Goal: Transaction & Acquisition: Download file/media

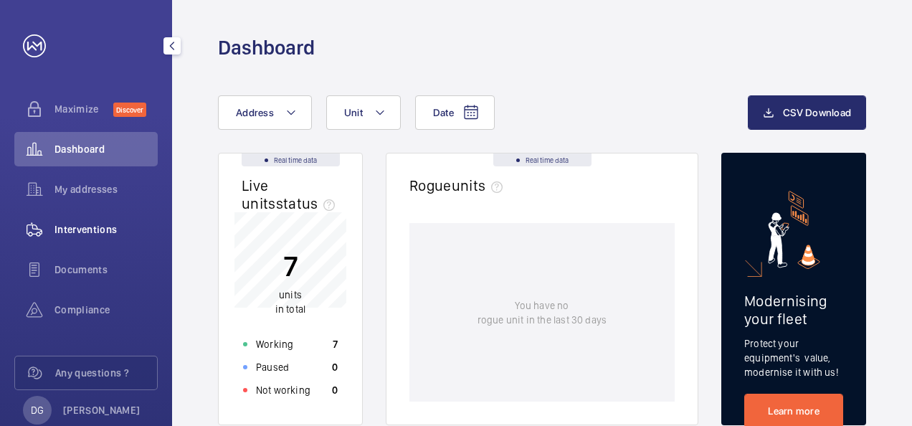
click at [124, 227] on span "Interventions" at bounding box center [106, 229] width 103 height 14
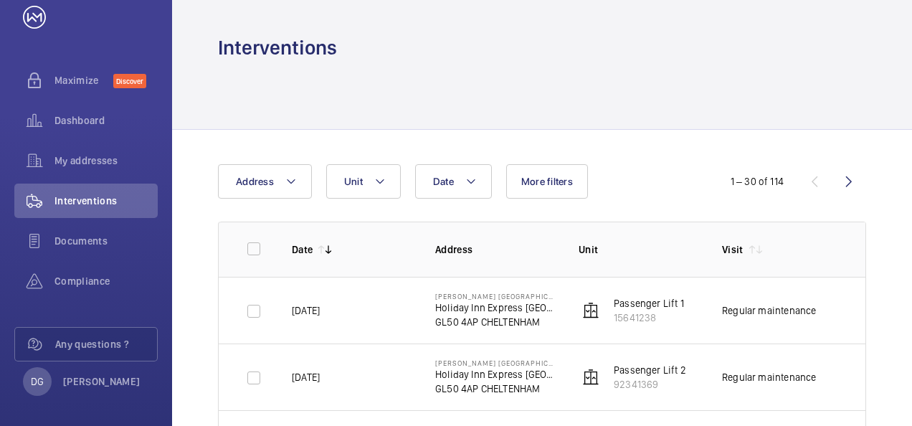
scroll to position [33, 0]
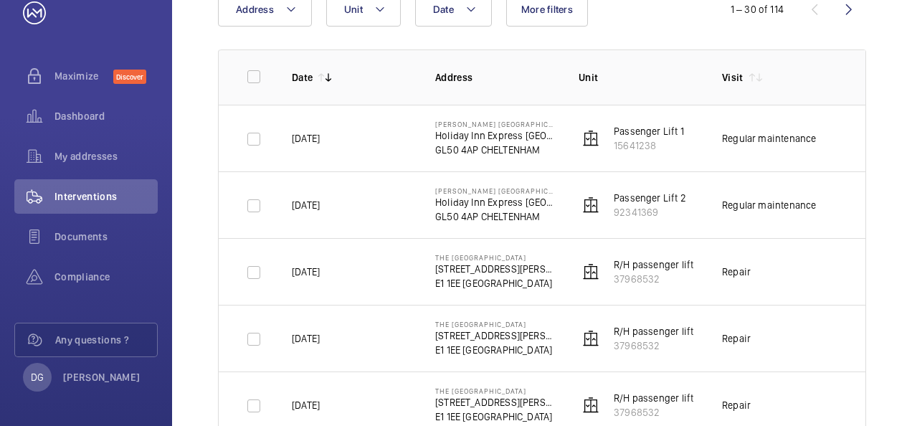
scroll to position [201, 0]
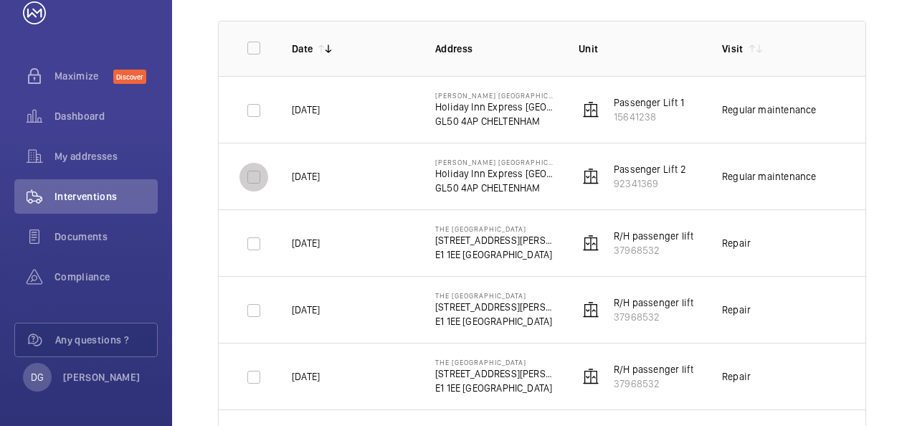
click at [249, 177] on input "checkbox" at bounding box center [254, 177] width 29 height 29
checkbox input "true"
click at [256, 114] on input "checkbox" at bounding box center [254, 110] width 29 height 29
checkbox input "true"
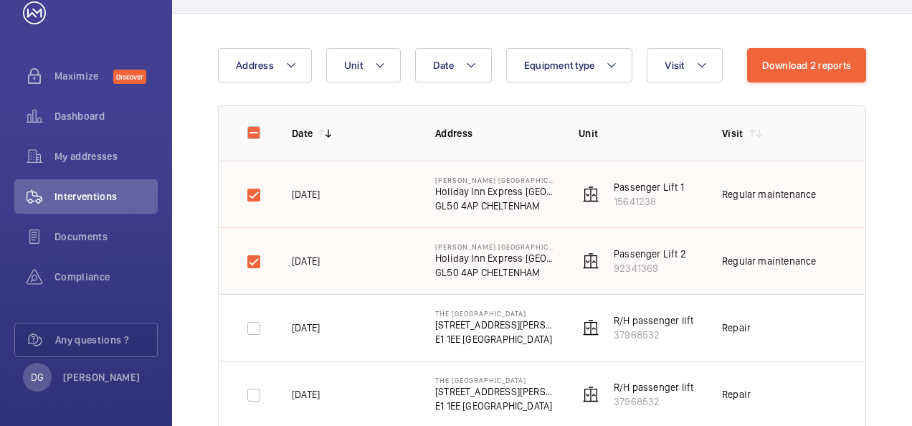
scroll to position [115, 0]
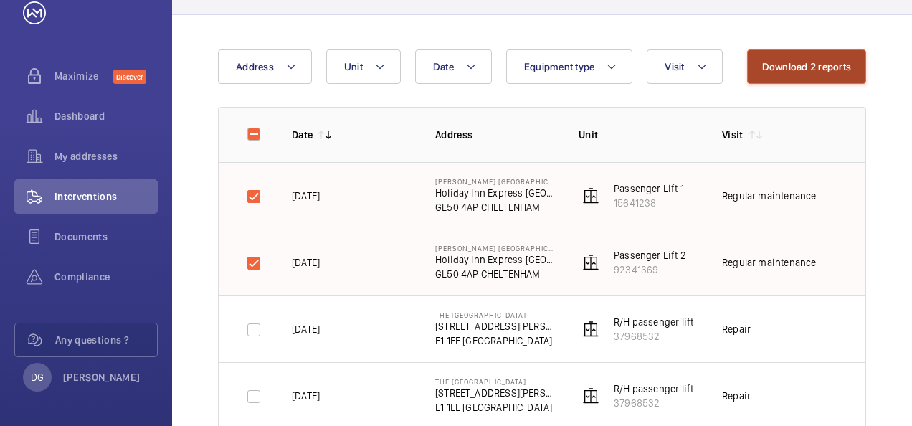
click at [813, 71] on button "Download 2 reports" at bounding box center [807, 66] width 120 height 34
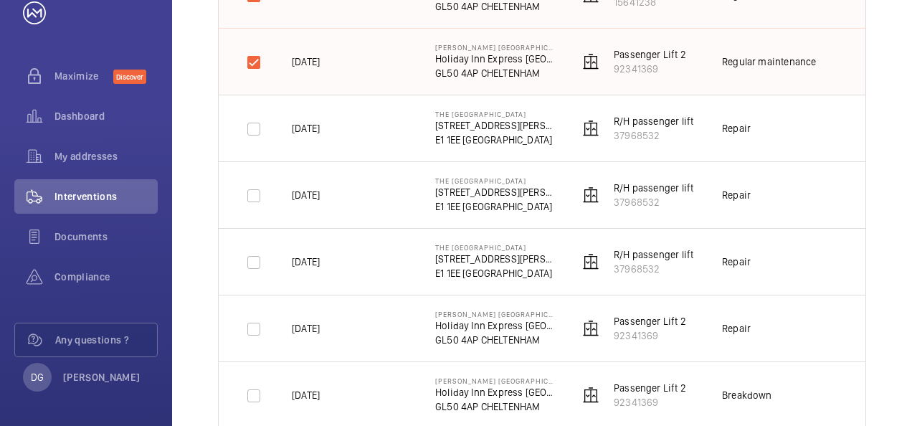
scroll to position [344, 0]
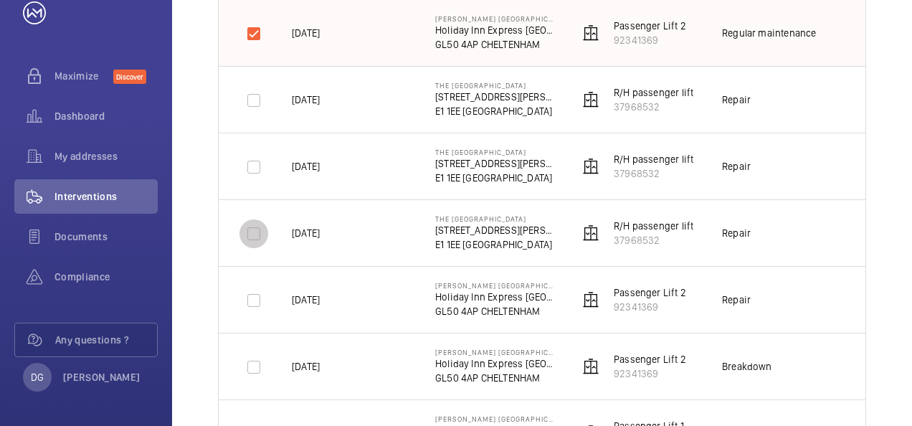
click at [260, 231] on input "checkbox" at bounding box center [254, 233] width 29 height 29
click at [255, 231] on input "checkbox" at bounding box center [254, 233] width 29 height 29
click at [248, 232] on input "checkbox" at bounding box center [254, 233] width 29 height 29
checkbox input "true"
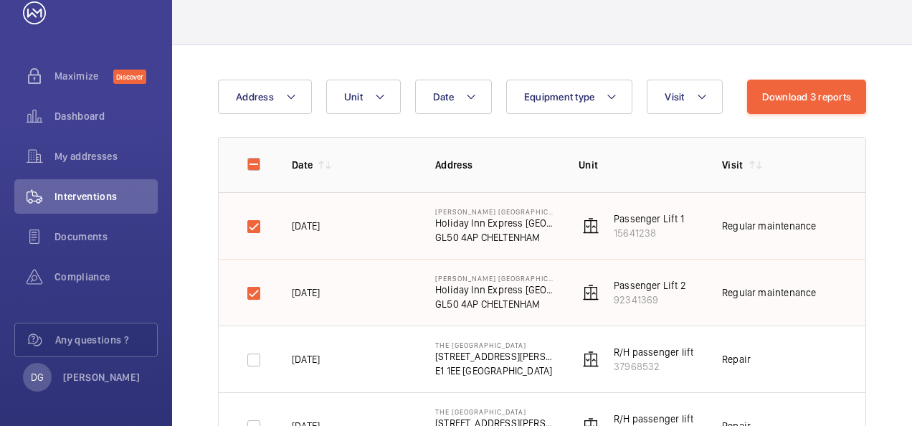
scroll to position [57, 0]
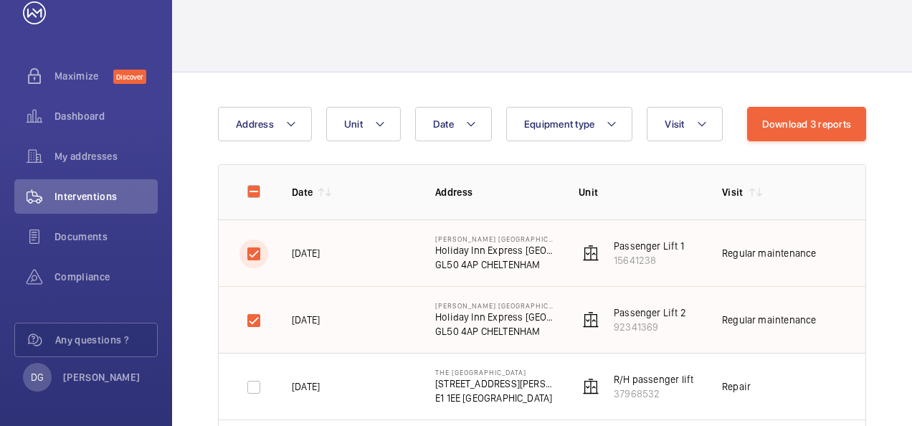
click at [251, 258] on input "checkbox" at bounding box center [254, 254] width 29 height 29
checkbox input "false"
click at [250, 317] on input "checkbox" at bounding box center [254, 320] width 29 height 29
checkbox input "false"
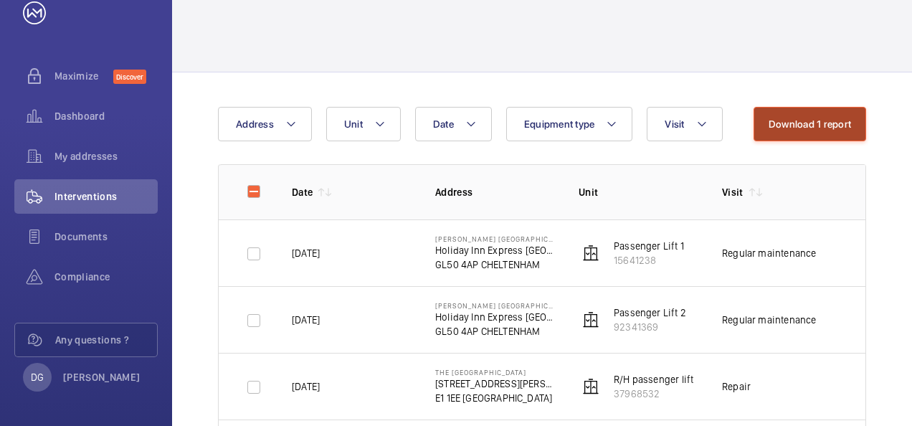
click at [800, 133] on button "Download 1 report" at bounding box center [810, 124] width 113 height 34
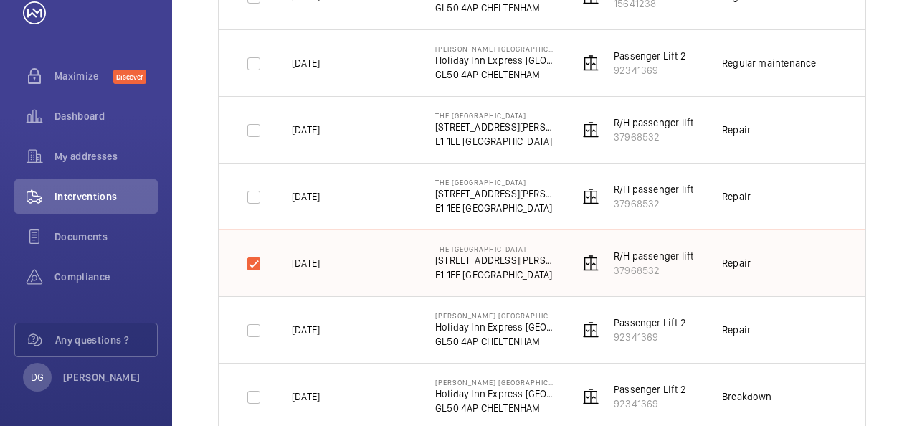
scroll to position [316, 0]
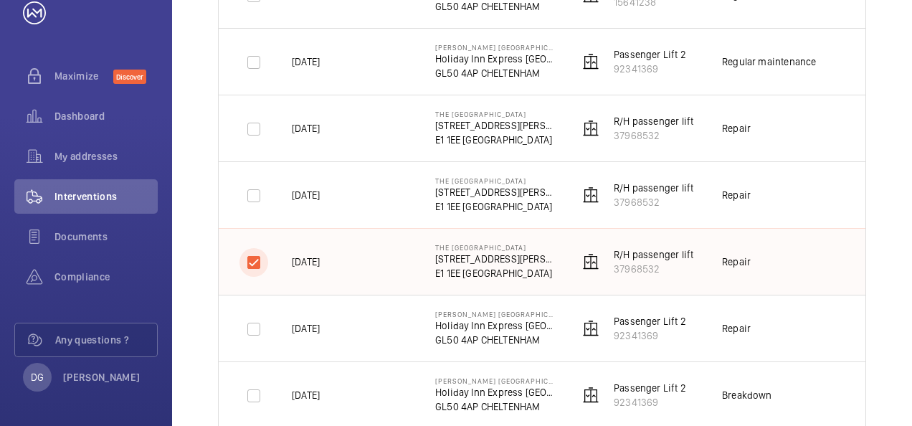
click at [248, 260] on input "checkbox" at bounding box center [254, 262] width 29 height 29
checkbox input "false"
click at [247, 204] on input "checkbox" at bounding box center [254, 195] width 29 height 29
checkbox input "true"
click at [253, 127] on input "checkbox" at bounding box center [254, 129] width 29 height 29
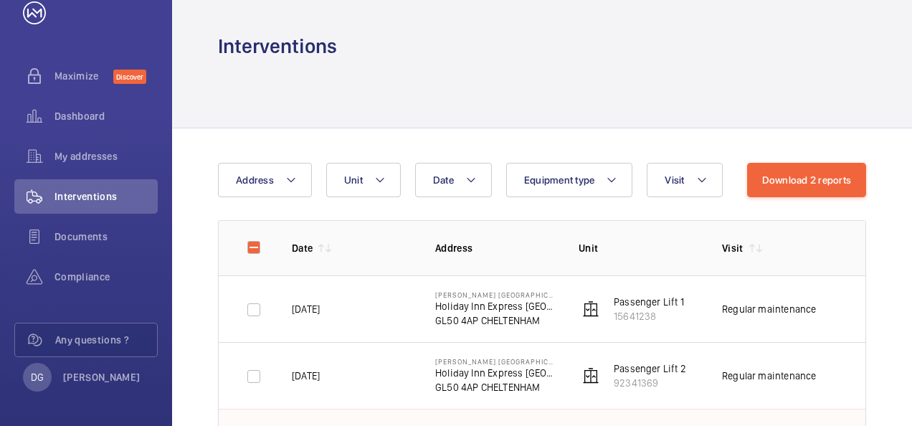
scroll to position [0, 0]
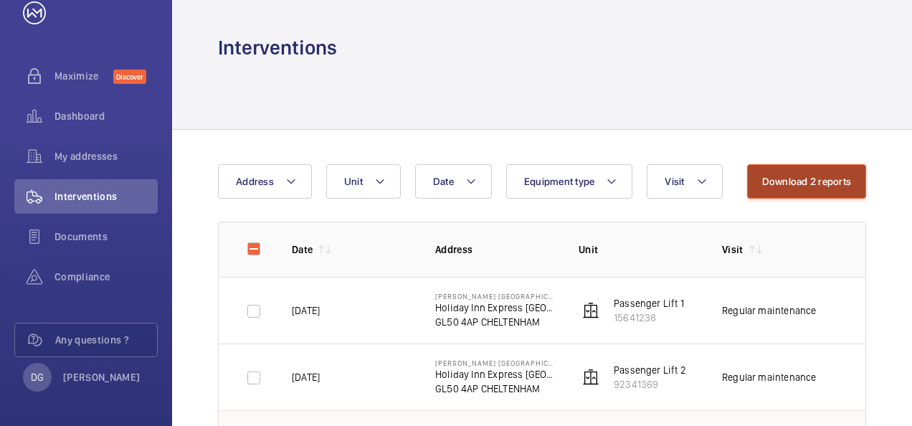
click at [776, 192] on button "Download 2 reports" at bounding box center [807, 181] width 120 height 34
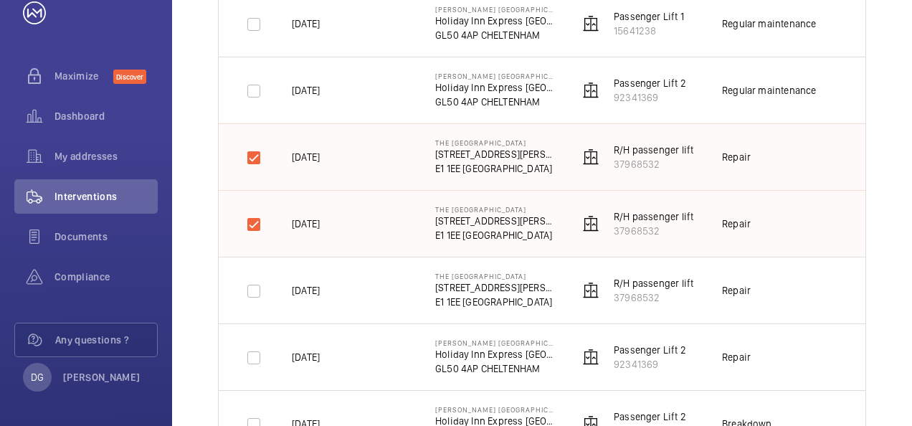
scroll to position [316, 0]
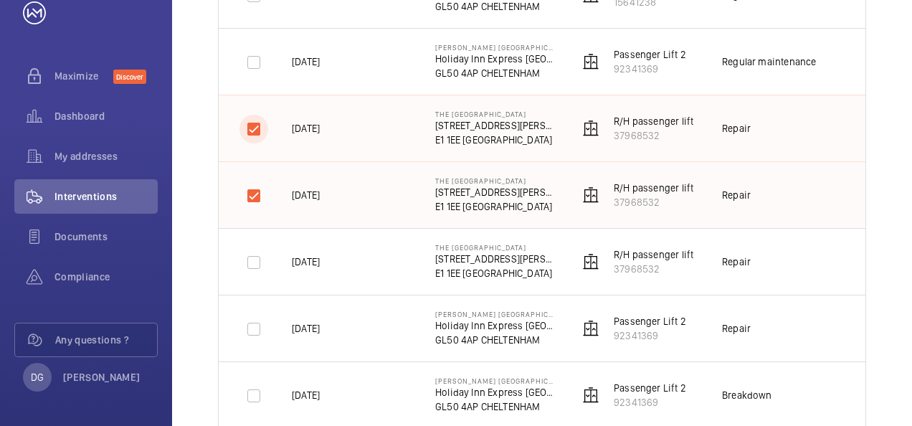
click at [243, 131] on input "checkbox" at bounding box center [254, 129] width 29 height 29
checkbox input "false"
click at [247, 199] on input "checkbox" at bounding box center [254, 195] width 29 height 29
checkbox input "false"
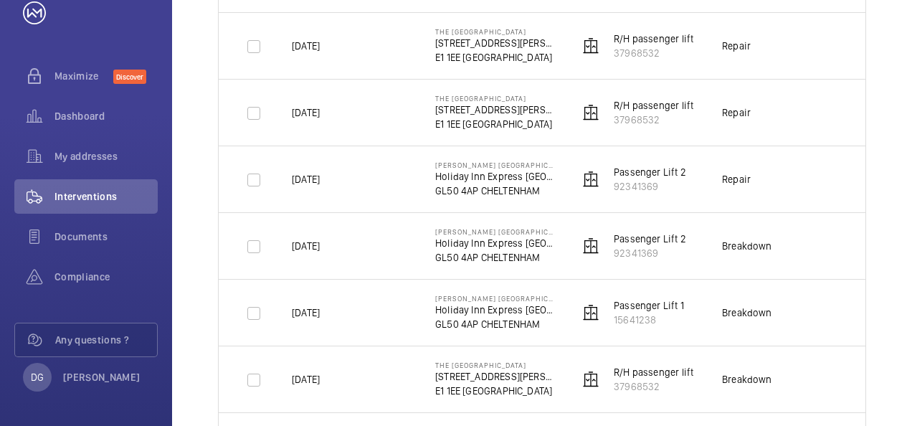
scroll to position [488, 0]
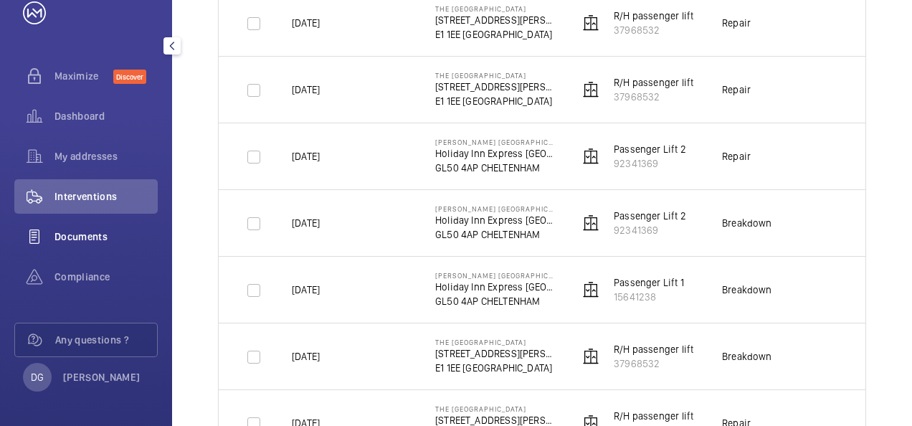
click at [97, 240] on span "Documents" at bounding box center [106, 237] width 103 height 14
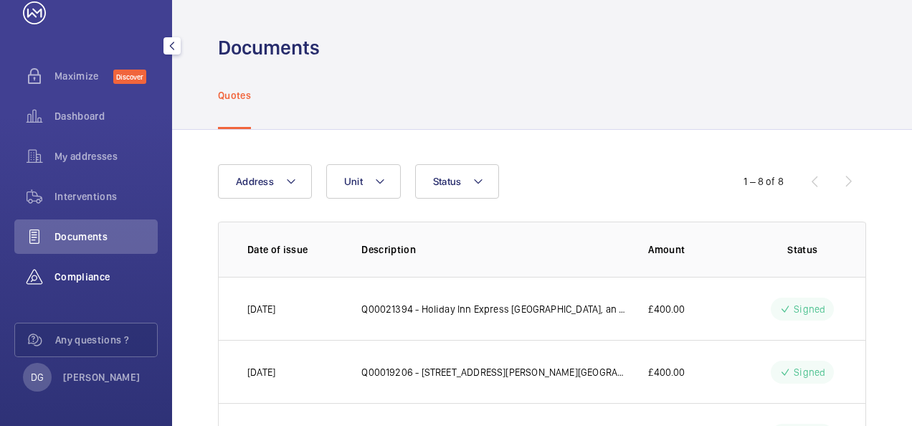
click at [98, 291] on div "Compliance" at bounding box center [85, 277] width 143 height 34
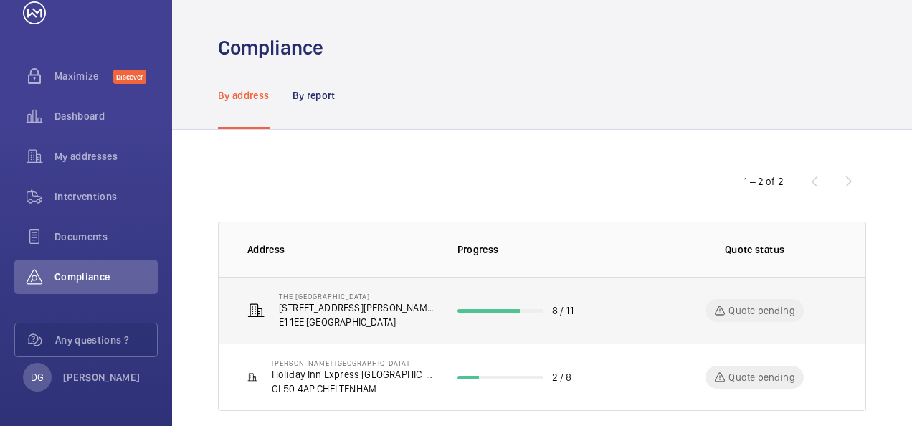
click at [615, 311] on td "8 / 11" at bounding box center [543, 310] width 216 height 67
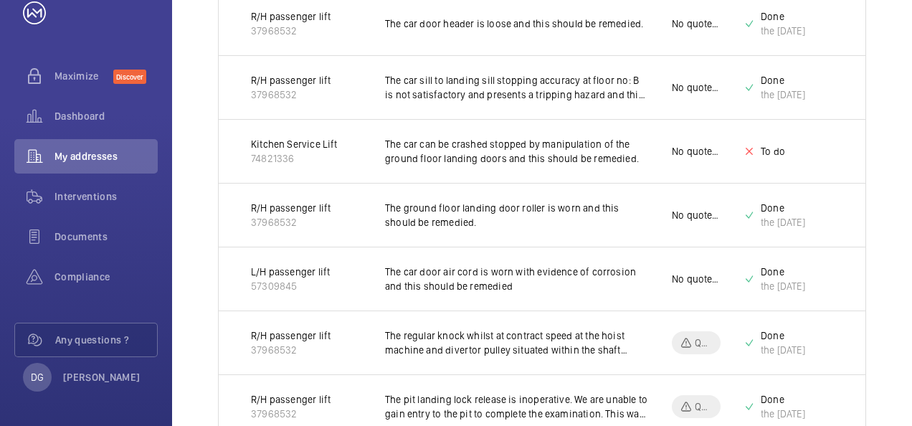
scroll to position [689, 0]
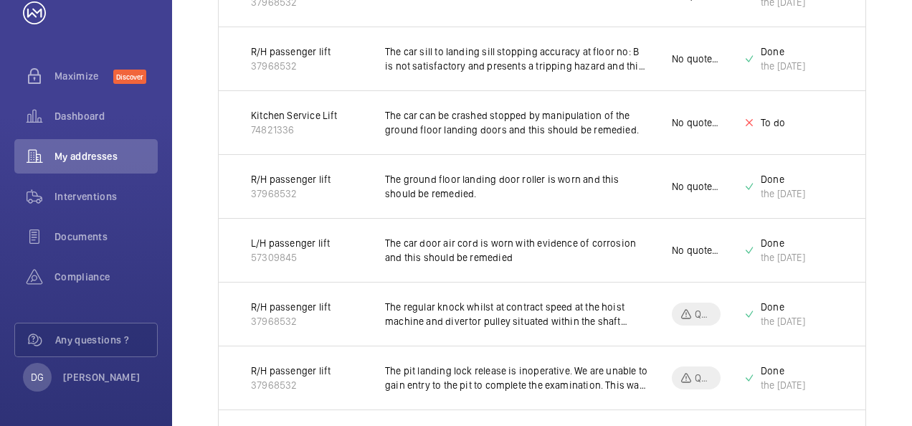
click at [497, 199] on td "The ground floor landing door roller is worn and this should be remedied." at bounding box center [505, 186] width 287 height 64
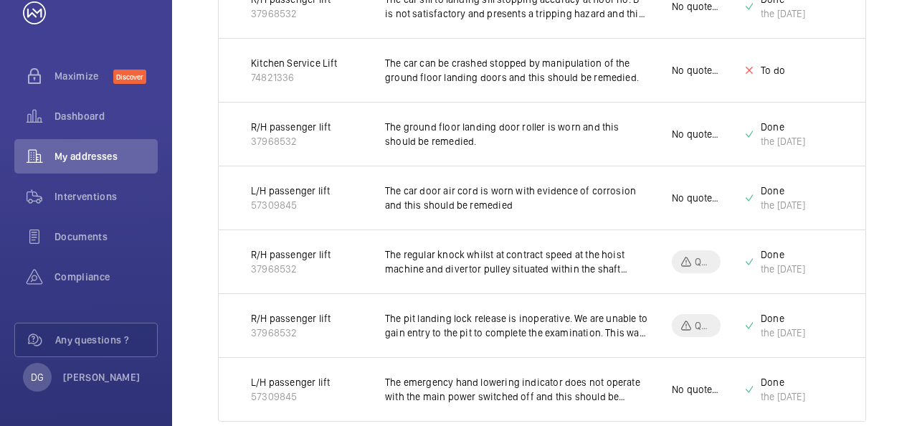
scroll to position [739, 0]
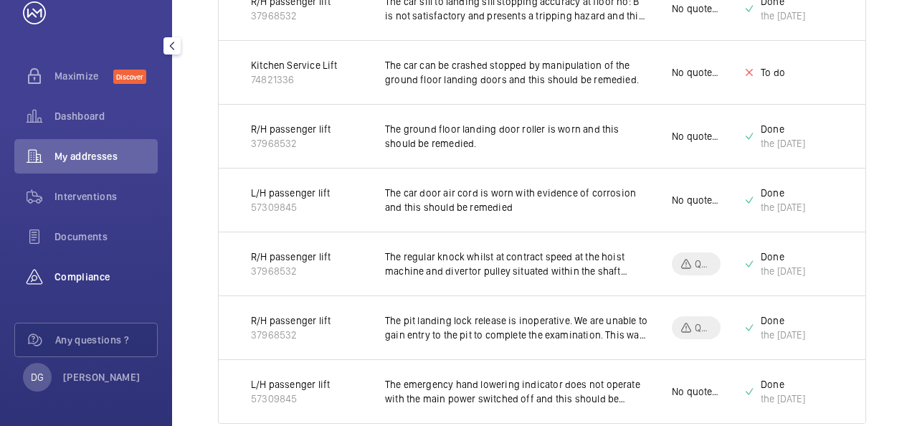
click at [95, 283] on span "Compliance" at bounding box center [106, 277] width 103 height 14
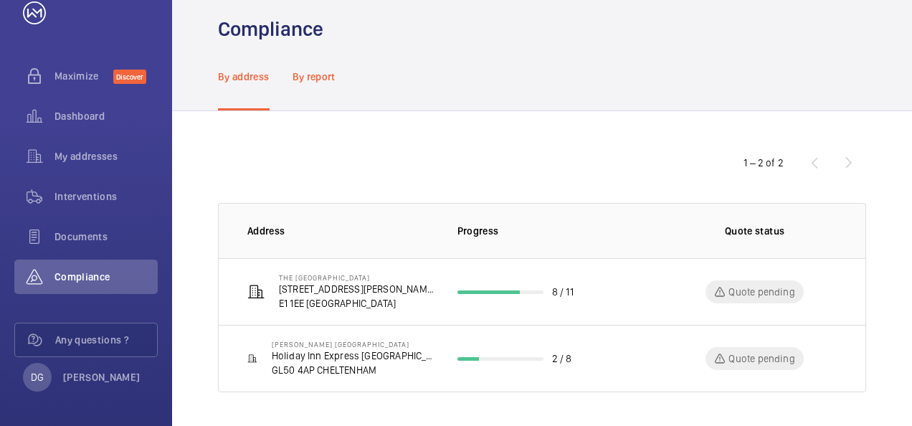
click at [323, 65] on div "By report" at bounding box center [314, 76] width 43 height 68
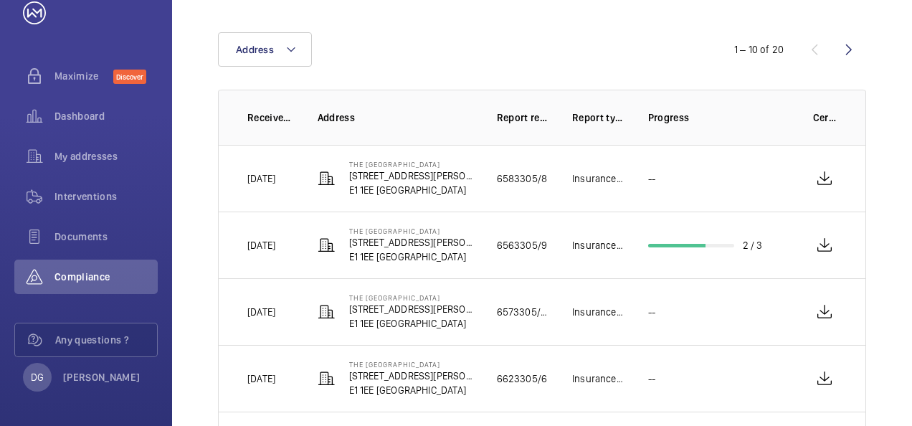
scroll to position [133, 0]
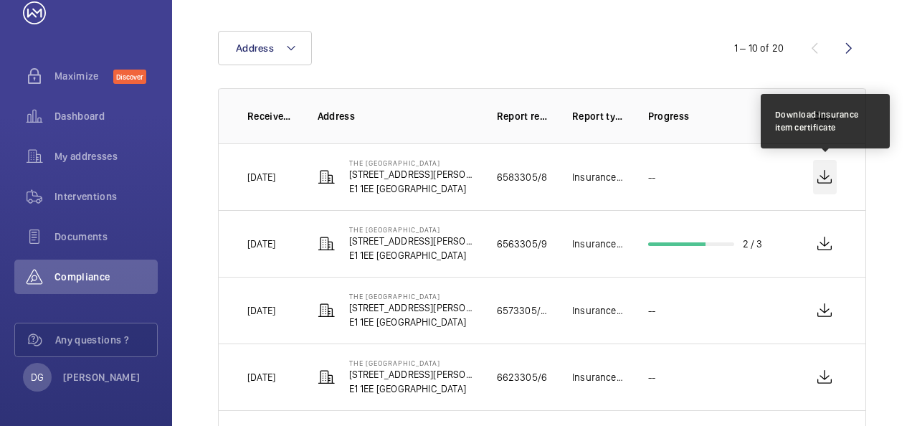
click at [821, 171] on wm-front-icon-button at bounding box center [825, 177] width 24 height 34
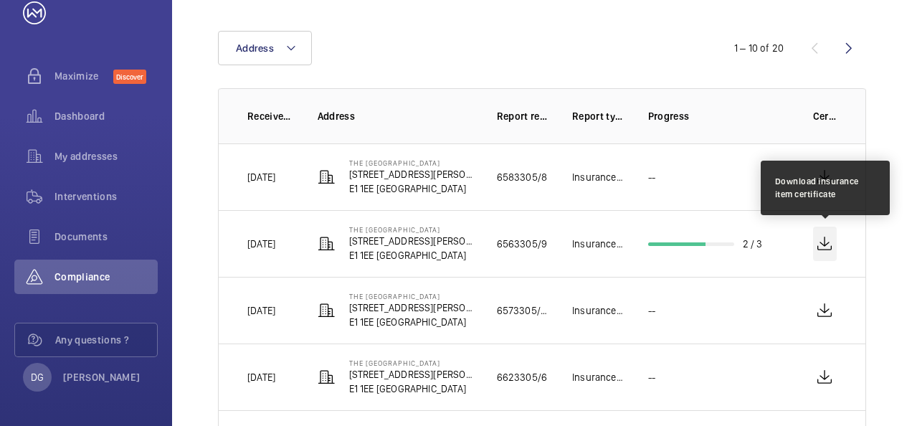
click at [828, 247] on wm-front-icon-button at bounding box center [825, 244] width 24 height 34
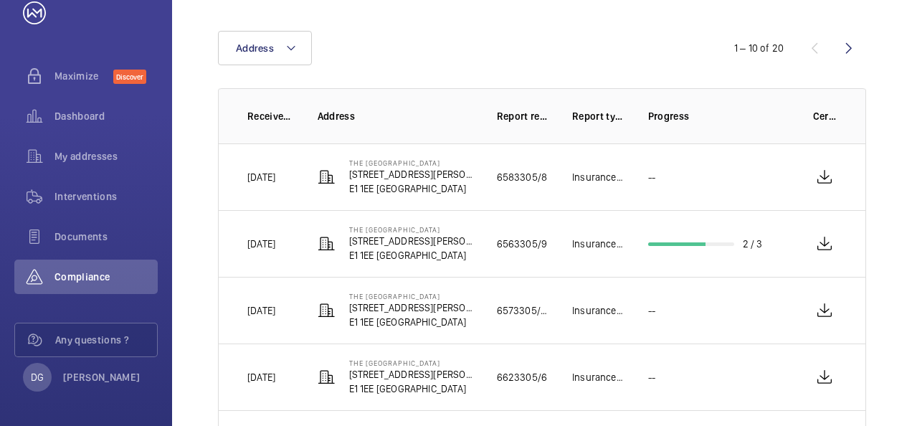
click at [892, 176] on div "Address 1 – 10 of 20 Received on Address Report reference Report type Progress …" at bounding box center [542, 420] width 740 height 849
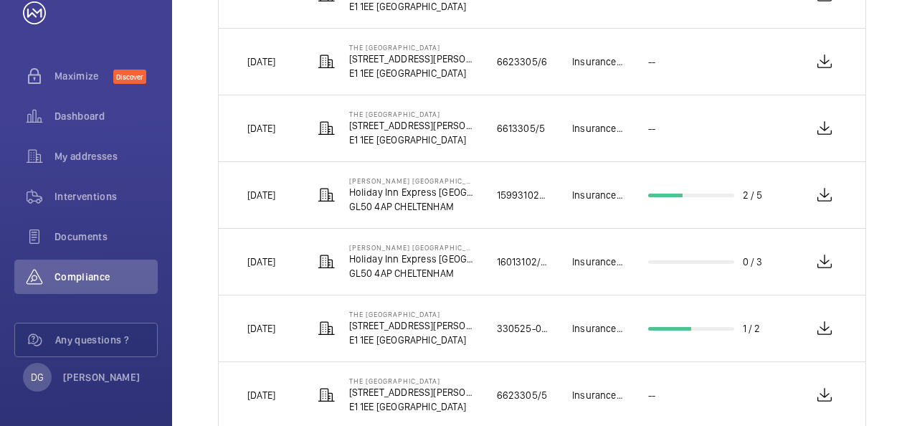
scroll to position [478, 0]
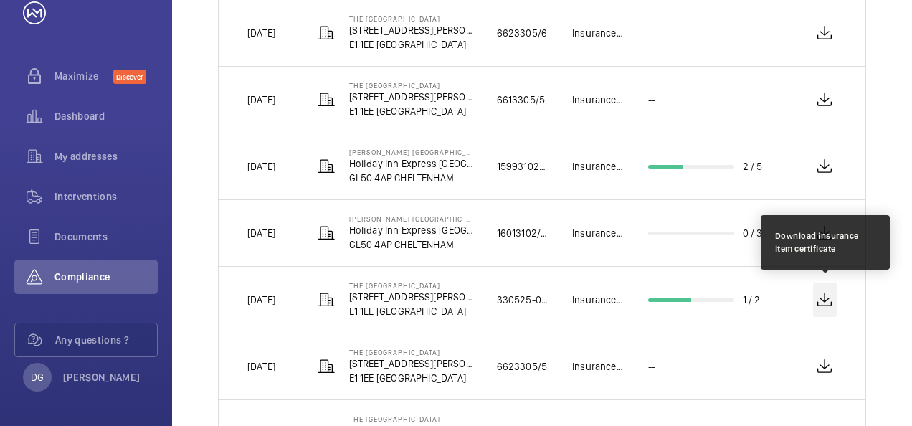
click at [825, 296] on wm-front-icon-button at bounding box center [825, 300] width 24 height 34
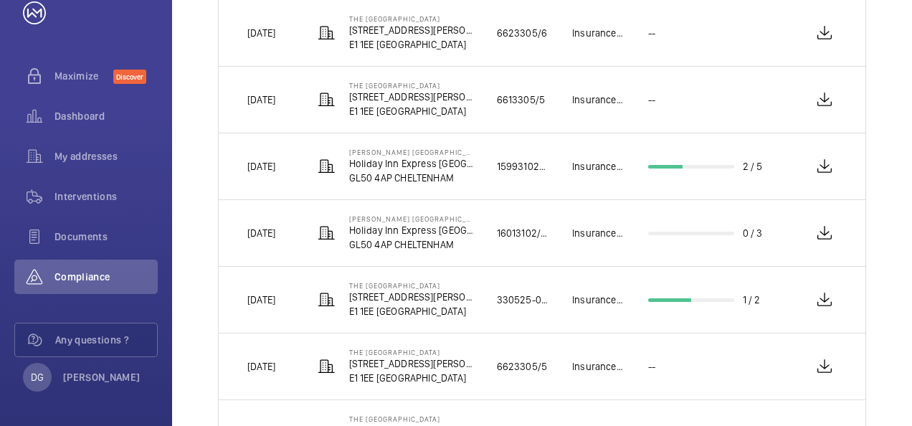
click at [881, 309] on div "Address 1 – 10 of 20 Received on Address Report reference Report type Progress …" at bounding box center [542, 76] width 740 height 849
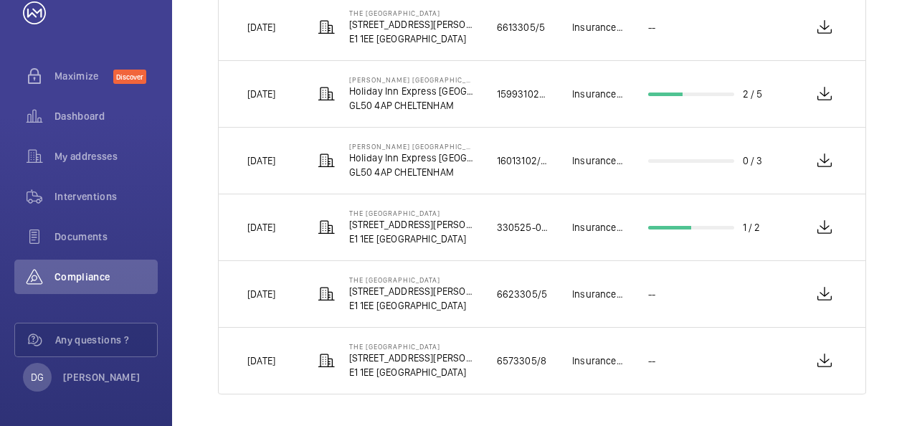
scroll to position [521, 0]
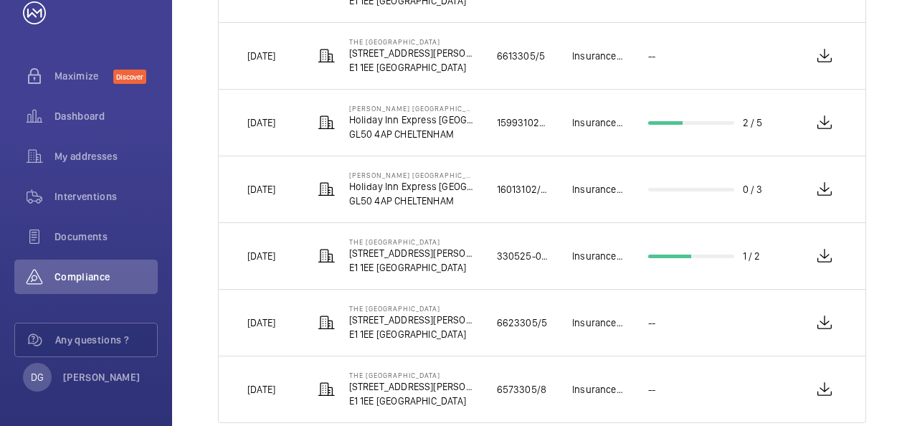
click at [892, 310] on div "Address 1 – 10 of 20 Received on Address Report reference Report type Progress …" at bounding box center [542, 32] width 740 height 849
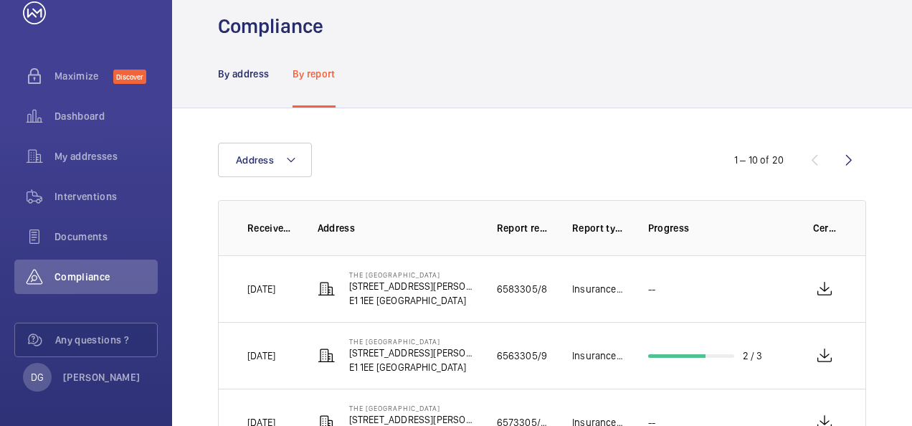
scroll to position [5, 0]
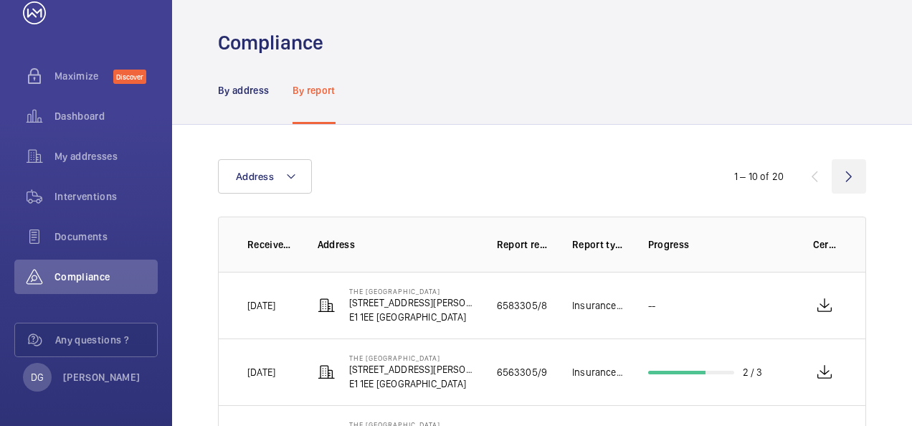
click at [856, 168] on wm-front-icon-button at bounding box center [849, 176] width 34 height 34
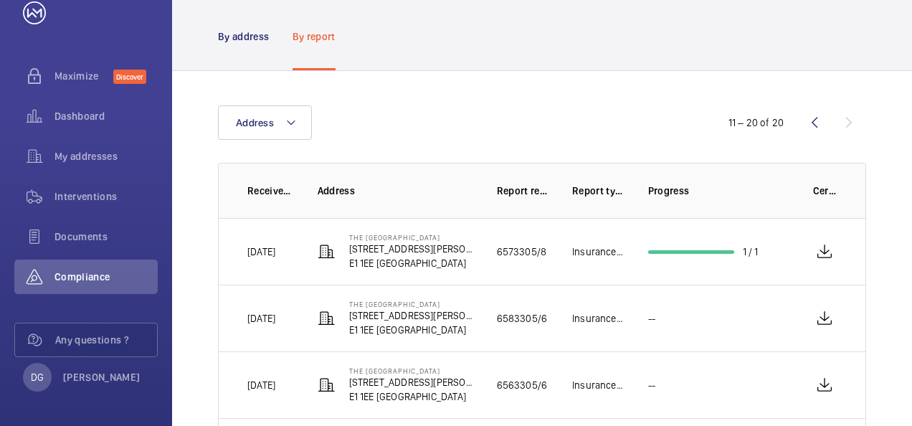
scroll to position [62, 0]
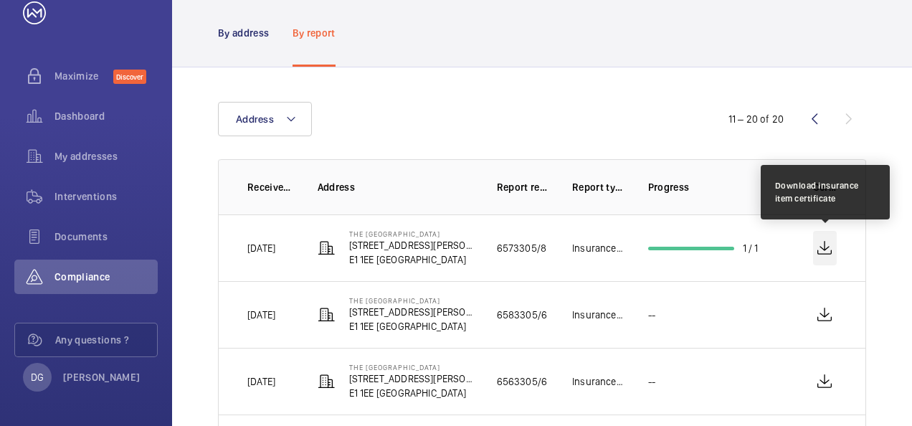
click at [816, 244] on wm-front-icon-button at bounding box center [825, 248] width 24 height 34
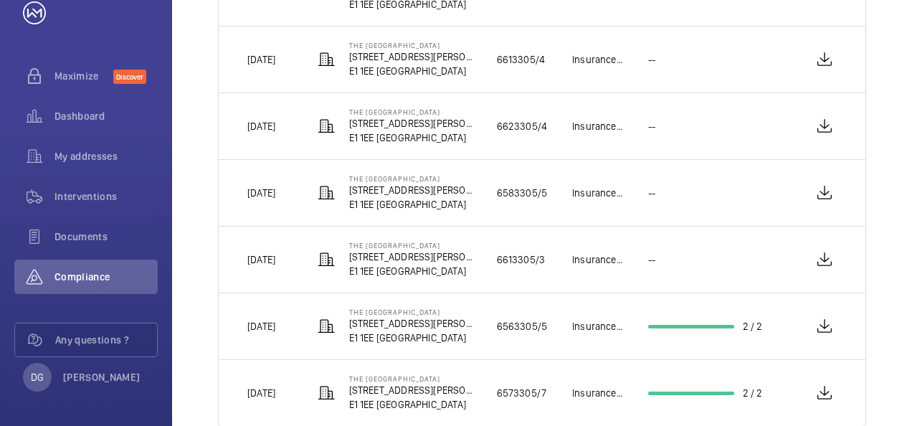
scroll to position [550, 0]
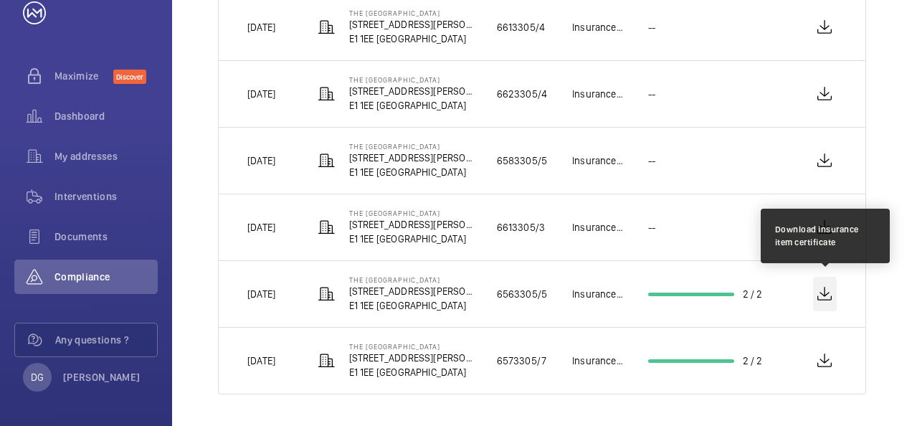
click at [822, 303] on wm-front-icon-button at bounding box center [825, 294] width 24 height 34
